Goal: Task Accomplishment & Management: Manage account settings

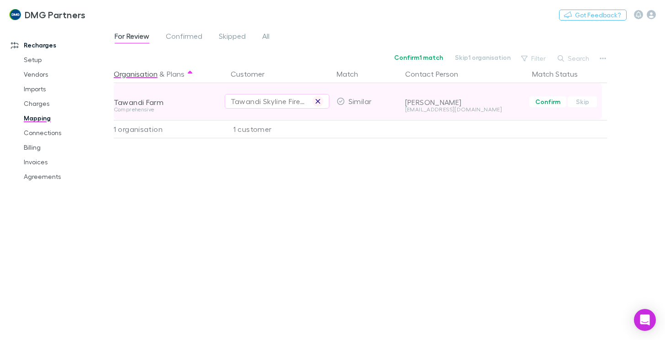
click at [319, 103] on icon "button" at bounding box center [317, 101] width 5 height 7
click at [253, 102] on div "Select a customer" at bounding box center [277, 101] width 93 height 11
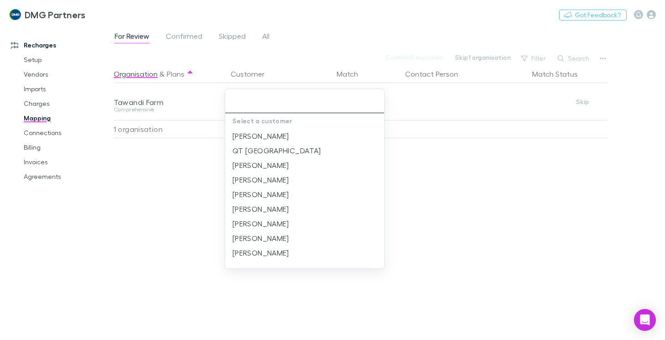
click at [238, 100] on input "text" at bounding box center [305, 101] width 152 height 17
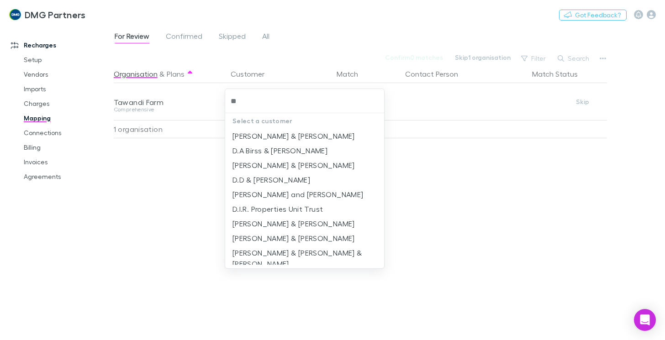
type input "***"
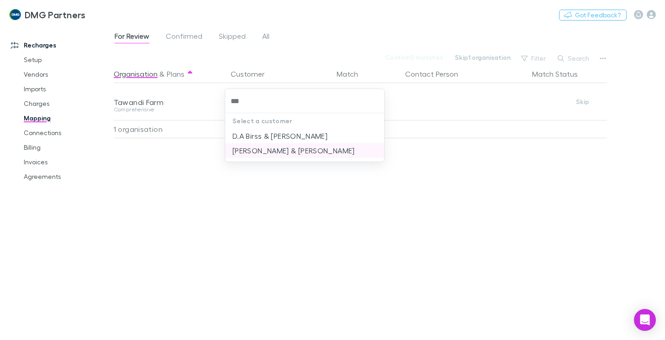
click at [266, 154] on li "[PERSON_NAME] & [PERSON_NAME]" at bounding box center [304, 150] width 159 height 15
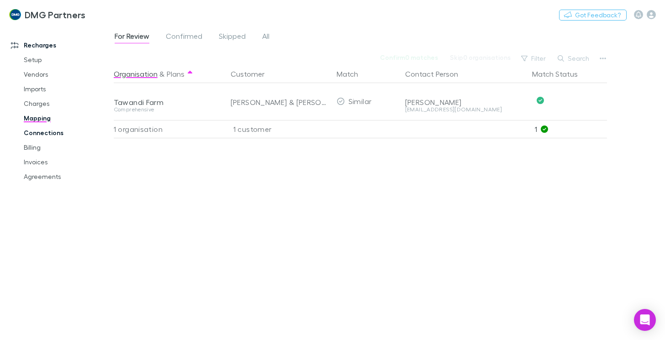
click at [33, 131] on link "Connections" at bounding box center [67, 133] width 104 height 15
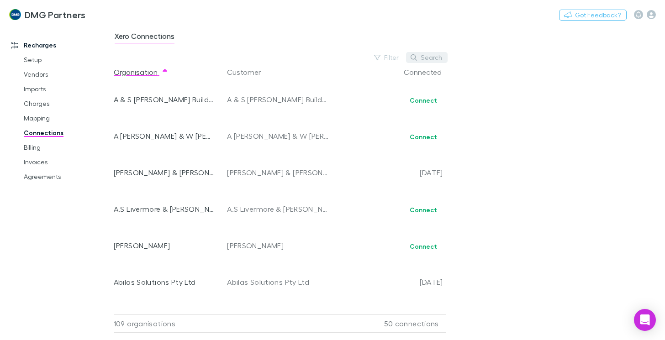
click at [426, 55] on button "Search" at bounding box center [427, 57] width 42 height 11
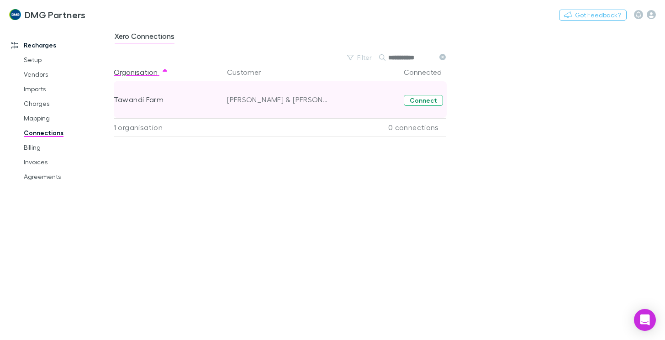
type input "**********"
click at [428, 100] on button "Connect" at bounding box center [423, 100] width 39 height 11
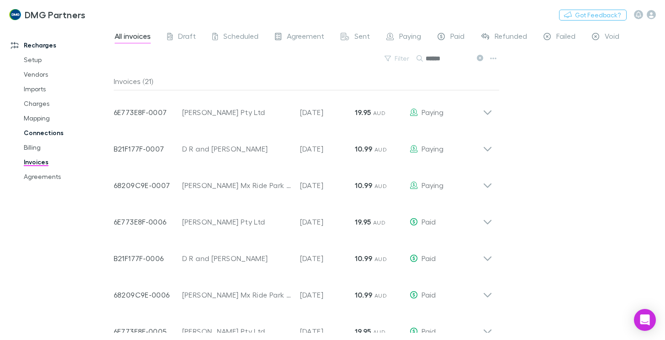
click at [41, 134] on link "Connections" at bounding box center [67, 133] width 104 height 15
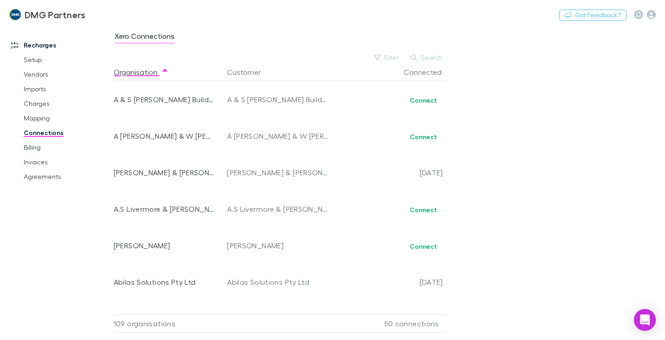
click at [433, 49] on div "Xero Connections Filter Search Organisation Customer Connected A & S [PERSON_NA…" at bounding box center [390, 183] width 552 height 315
click at [436, 52] on div "Xero Connections Filter Search Organisation Customer Connected A & S [PERSON_NA…" at bounding box center [390, 183] width 552 height 315
click at [436, 58] on button "Search" at bounding box center [427, 57] width 42 height 11
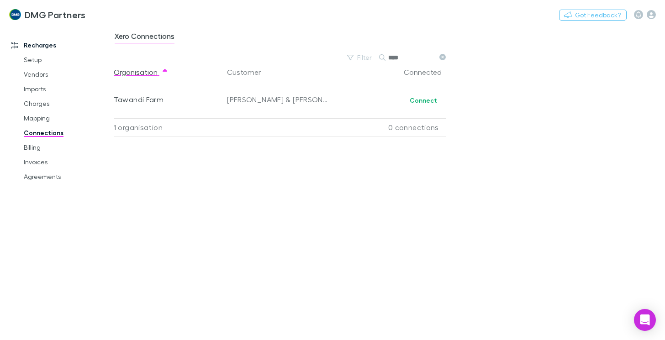
type input "***"
click at [34, 147] on link "Billing" at bounding box center [67, 147] width 104 height 15
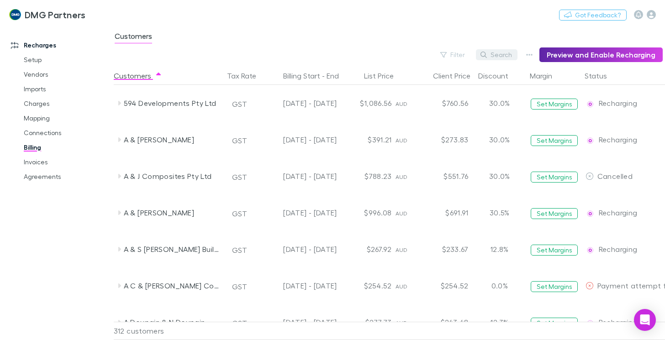
click at [506, 57] on button "Search" at bounding box center [497, 54] width 42 height 11
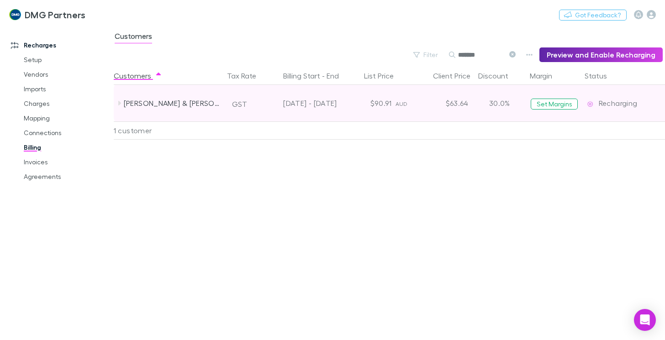
type input "*******"
click at [159, 106] on div "[PERSON_NAME] & [PERSON_NAME]" at bounding box center [172, 103] width 97 height 37
click at [169, 100] on div "[PERSON_NAME] & [PERSON_NAME]" at bounding box center [172, 103] width 97 height 37
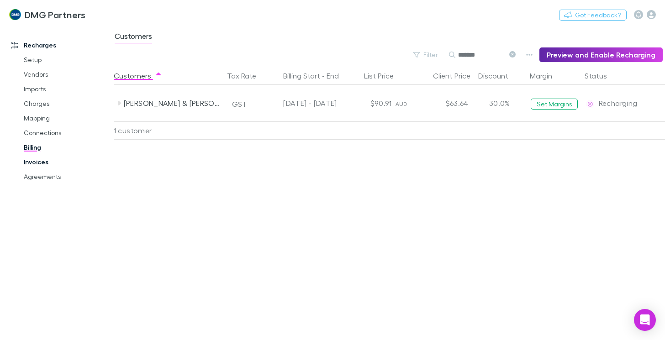
click at [37, 165] on link "Invoices" at bounding box center [67, 162] width 104 height 15
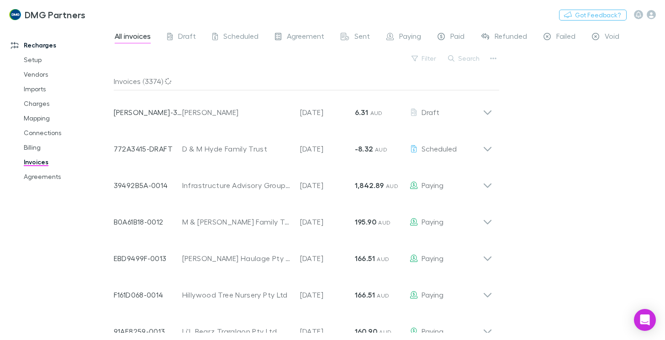
click at [468, 58] on button "Search" at bounding box center [465, 58] width 42 height 11
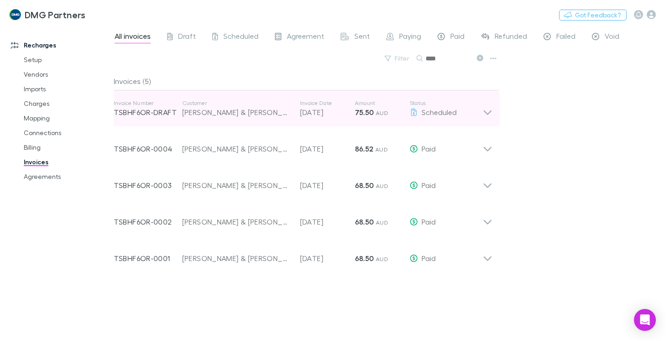
type input "***"
click at [488, 111] on icon at bounding box center [488, 109] width 10 height 18
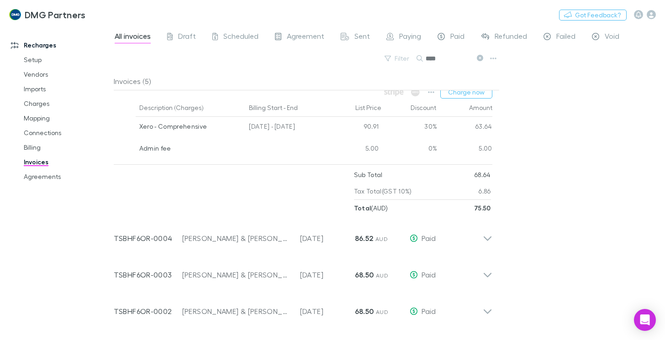
scroll to position [29, 0]
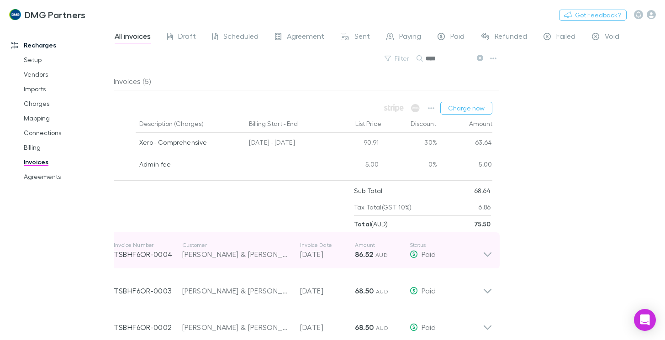
click at [485, 255] on icon at bounding box center [488, 251] width 10 height 18
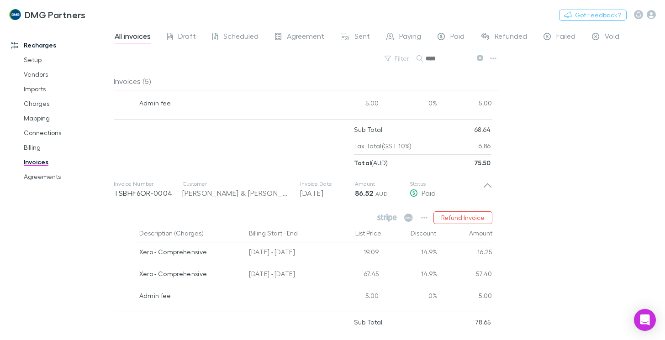
scroll to position [74, 0]
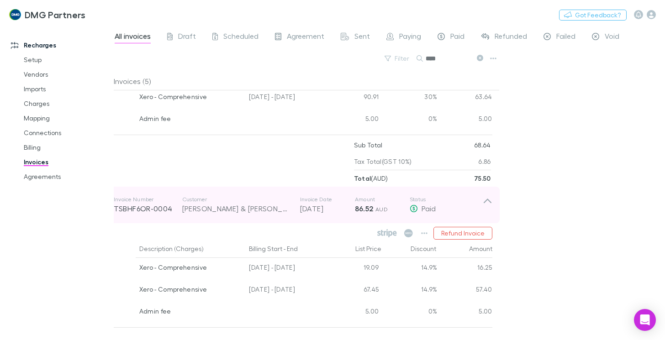
click at [484, 201] on icon at bounding box center [488, 205] width 10 height 18
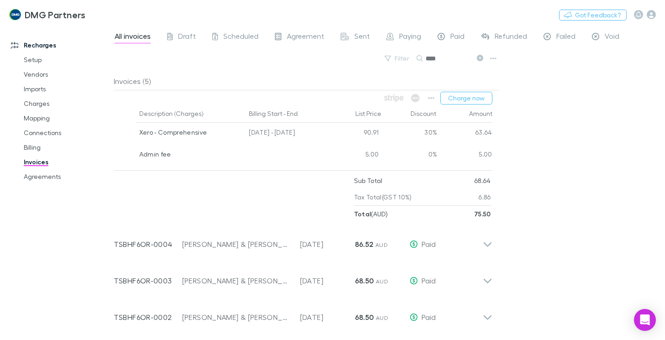
scroll to position [0, 0]
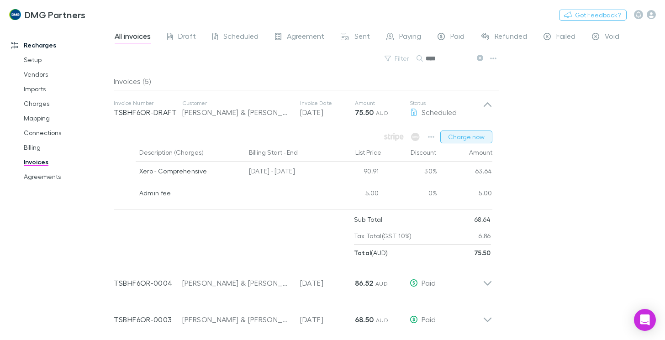
click at [469, 136] on button "Charge now" at bounding box center [467, 137] width 52 height 13
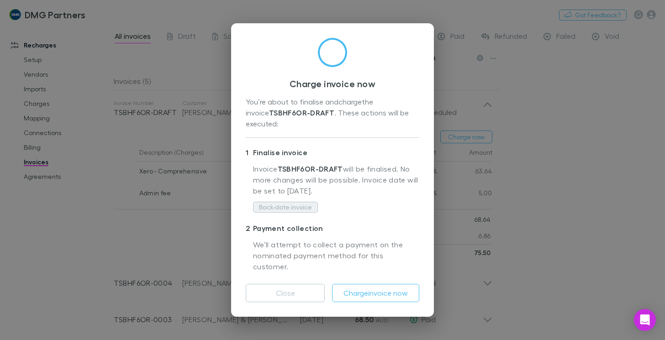
click at [277, 207] on button "Back-date invoice" at bounding box center [285, 207] width 65 height 11
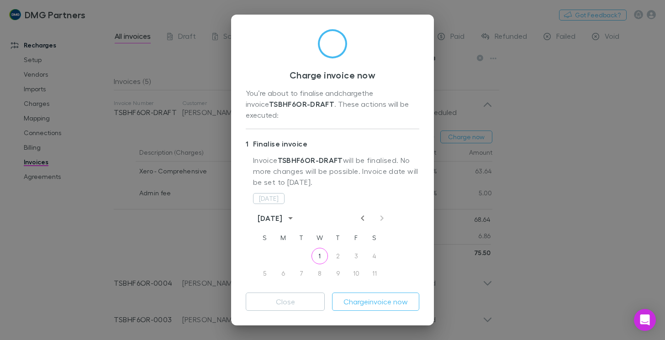
click at [361, 213] on icon "Previous month" at bounding box center [362, 218] width 11 height 11
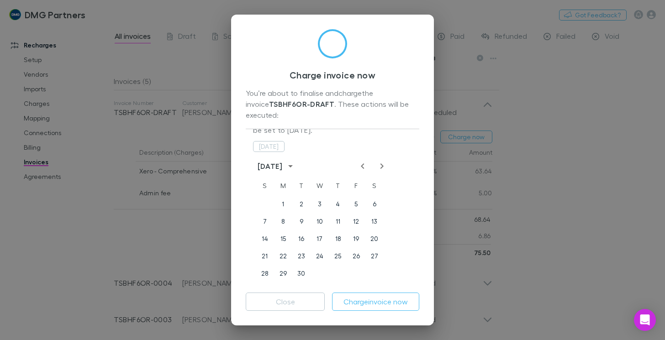
scroll to position [91, 0]
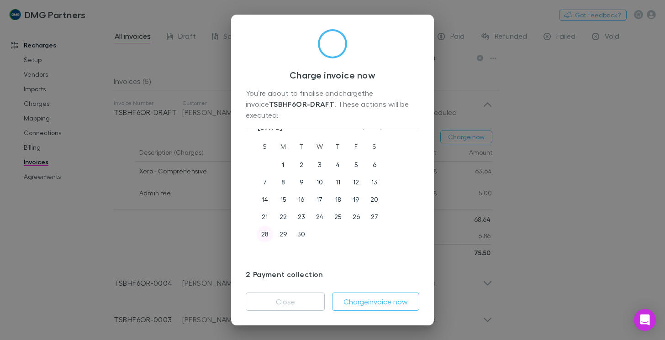
click at [264, 226] on button "28" at bounding box center [265, 234] width 16 height 16
click at [280, 226] on button "29" at bounding box center [283, 234] width 16 height 16
click at [370, 303] on button "Charge invoice now" at bounding box center [375, 302] width 87 height 18
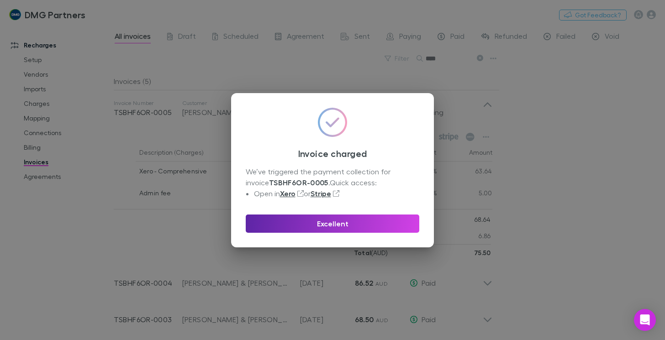
click at [543, 221] on div "Invoice charged We’ve triggered the payment collection for invoice TSBHF6OR-000…" at bounding box center [332, 170] width 665 height 340
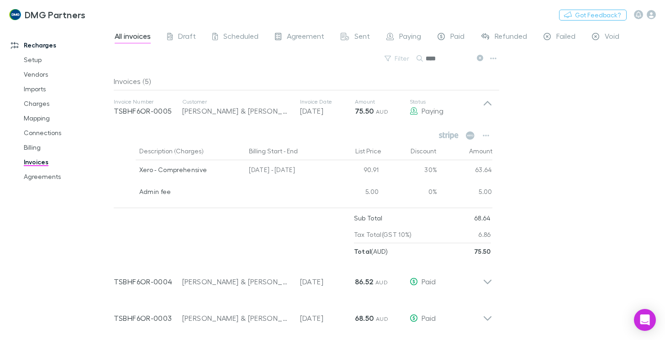
scroll to position [0, 0]
click at [38, 120] on link "Mapping" at bounding box center [67, 118] width 104 height 15
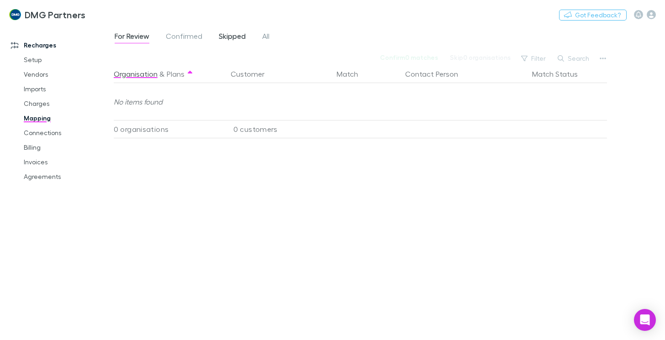
click at [232, 36] on span "Skipped" at bounding box center [232, 38] width 27 height 12
